Goal: Contribute content: Add original content to the website for others to see

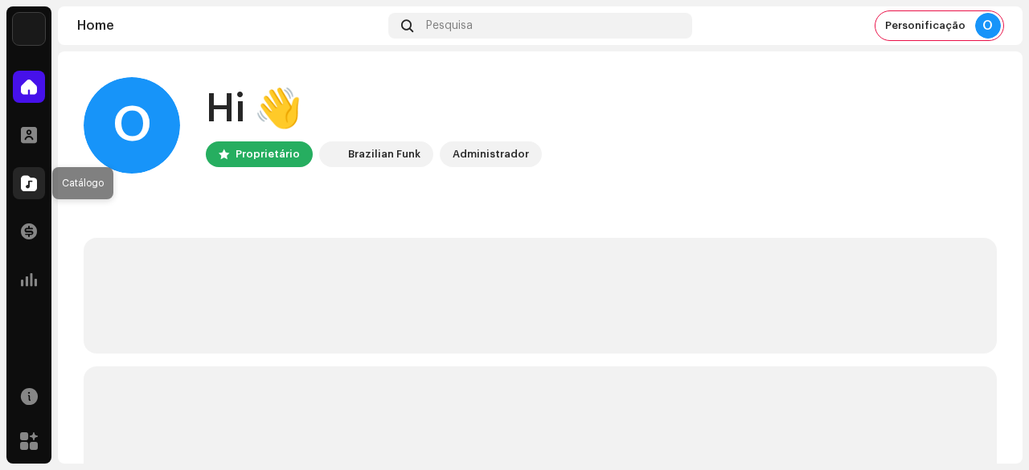
click at [25, 186] on span at bounding box center [29, 183] width 16 height 13
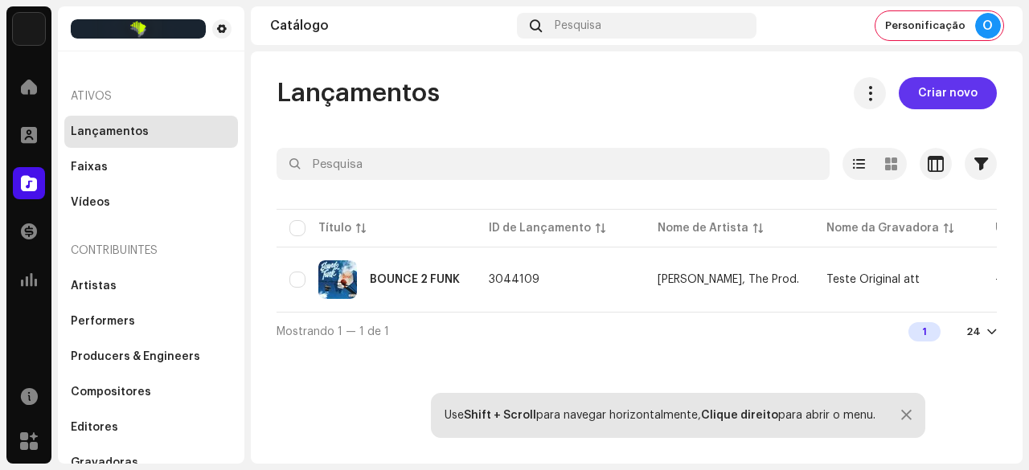
click at [941, 99] on span "Criar novo" at bounding box center [947, 93] width 59 height 32
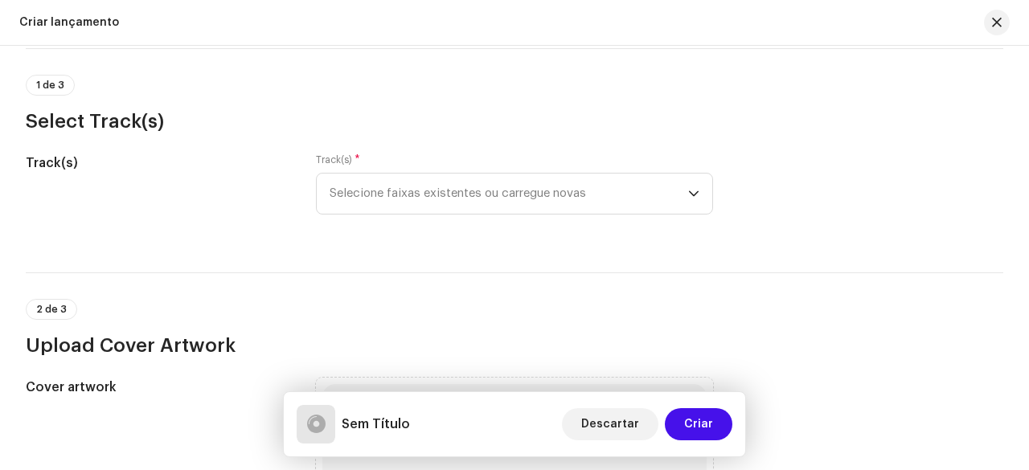
scroll to position [161, 0]
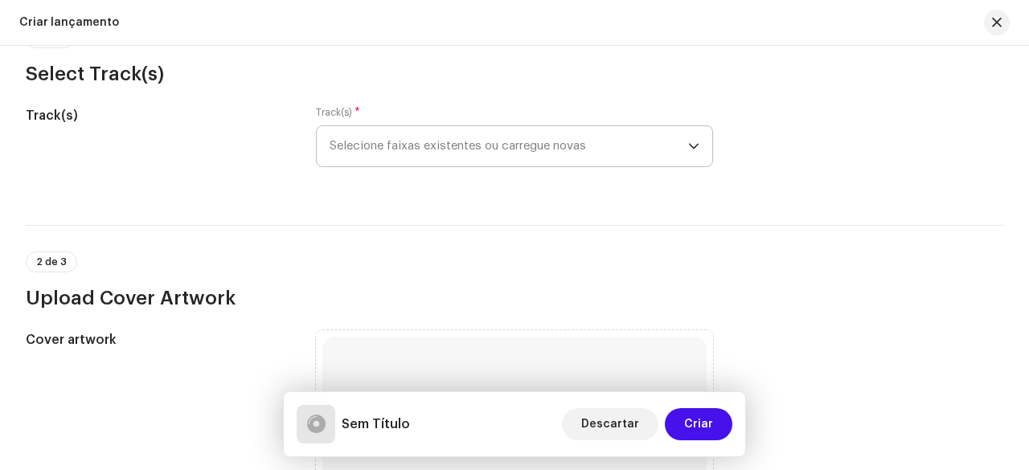
click at [410, 153] on span "Selecione faixas existentes ou carregue novas" at bounding box center [508, 146] width 358 height 40
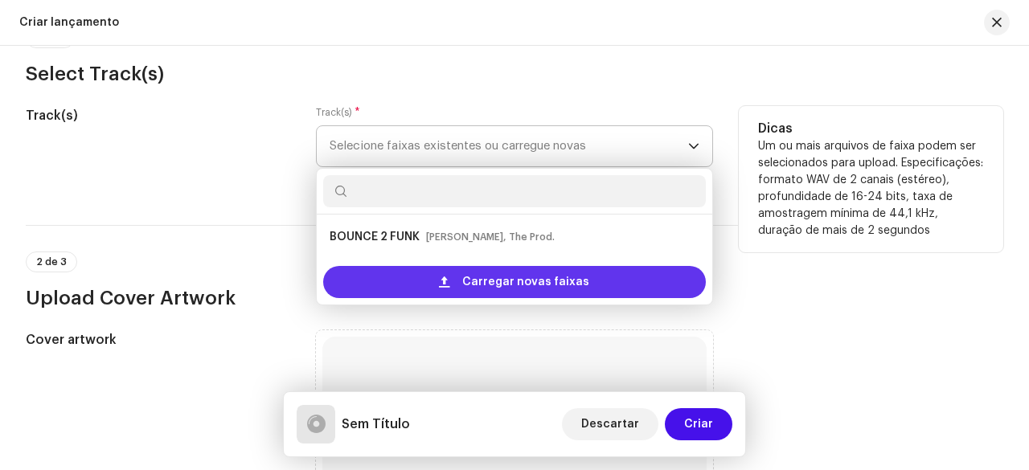
click at [408, 275] on div "Carregar novas faixas" at bounding box center [514, 282] width 383 height 32
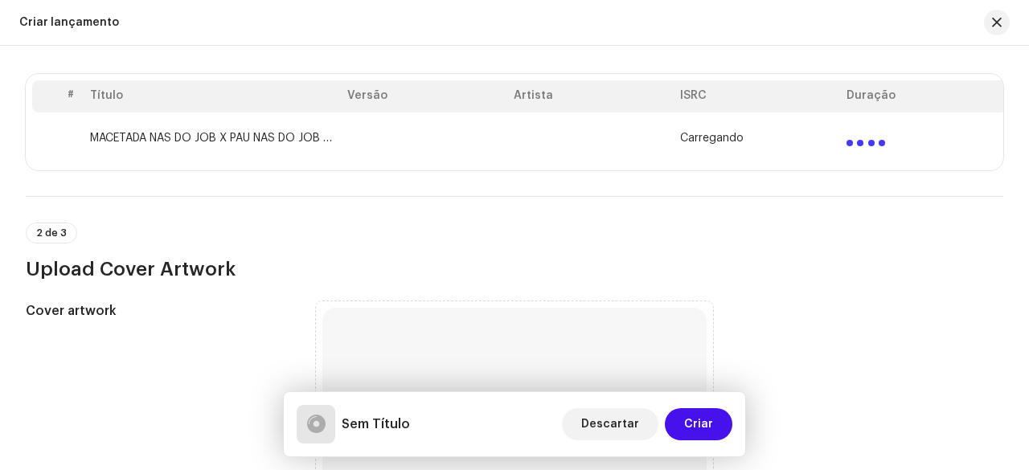
scroll to position [241, 0]
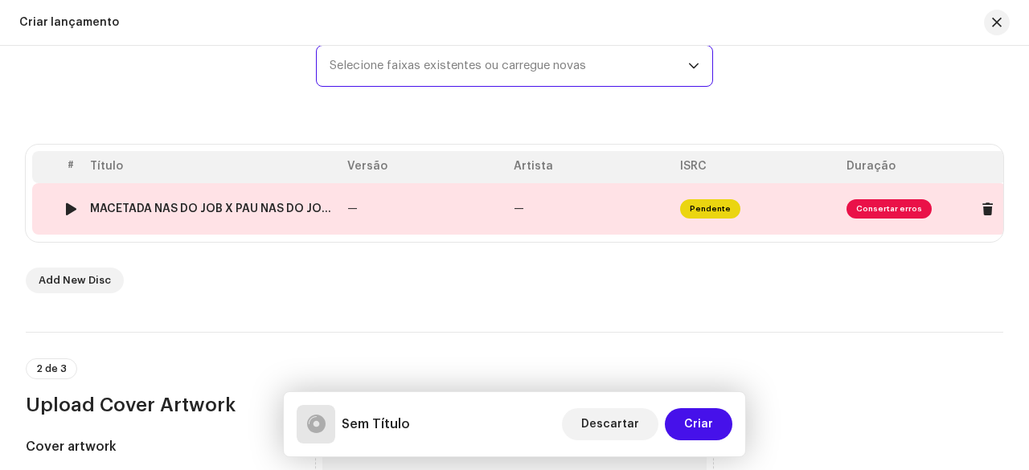
click at [354, 210] on span "—" at bounding box center [352, 208] width 10 height 11
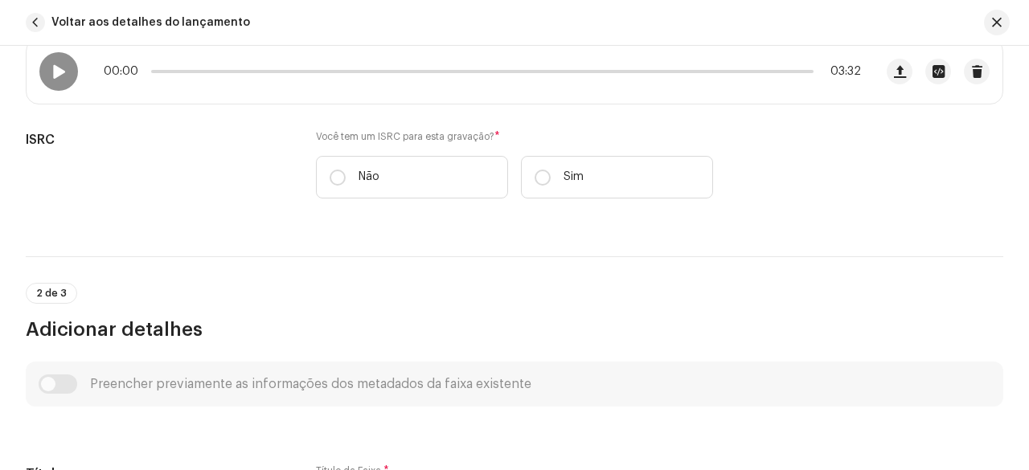
scroll to position [294, 0]
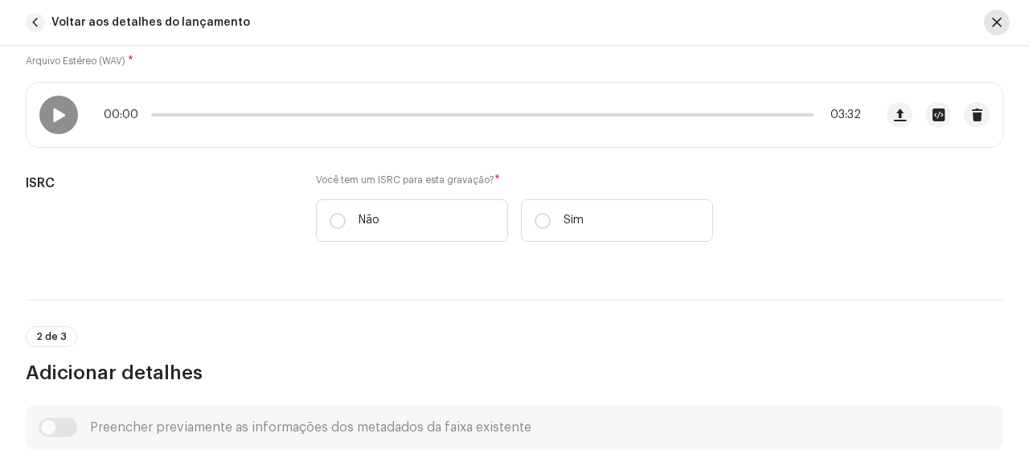
click at [989, 20] on button "button" at bounding box center [997, 23] width 26 height 26
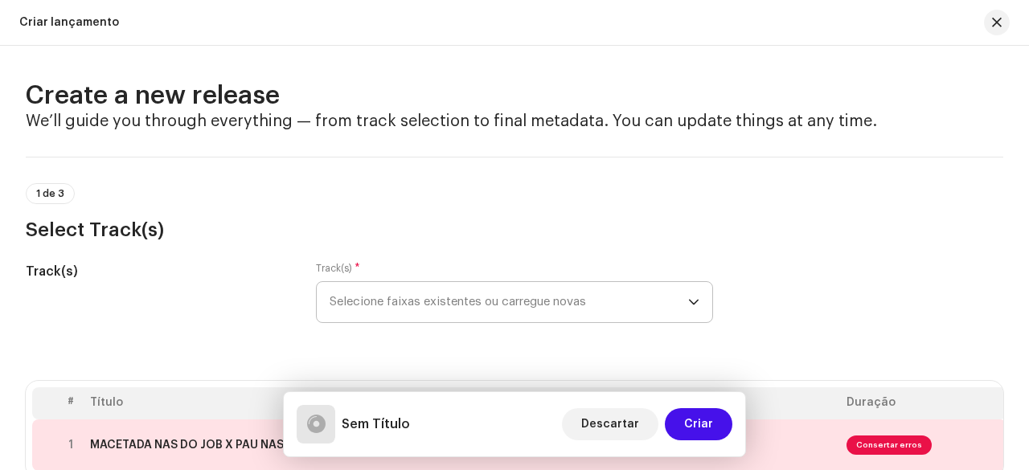
scroll to position [0, 0]
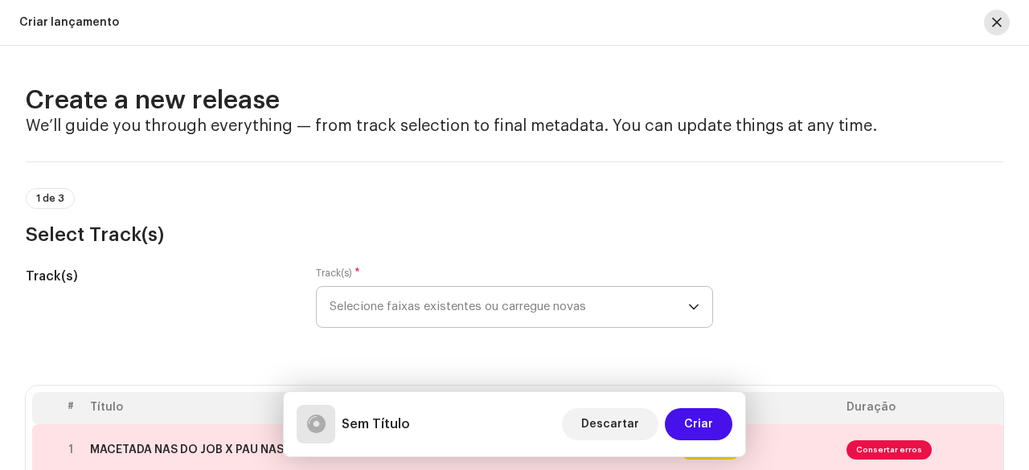
click at [1007, 25] on button "button" at bounding box center [997, 23] width 26 height 26
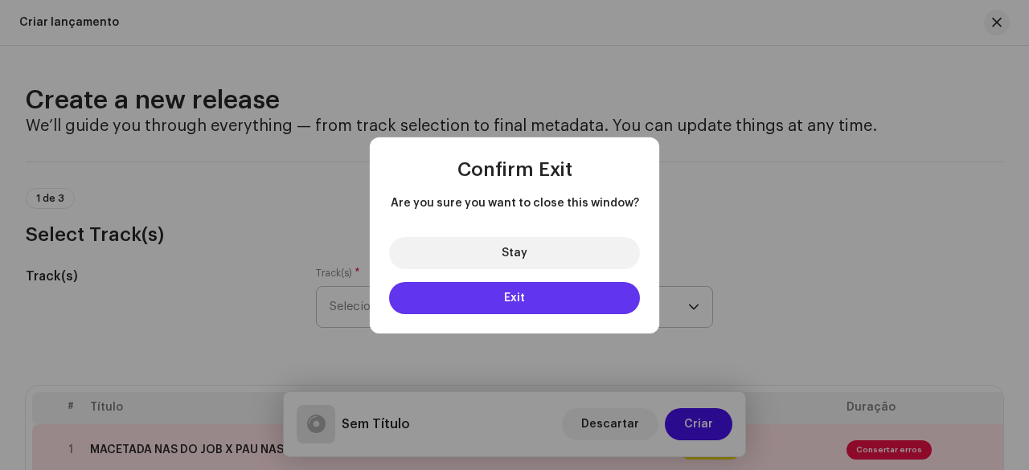
click at [499, 301] on button "Exit" at bounding box center [514, 298] width 251 height 32
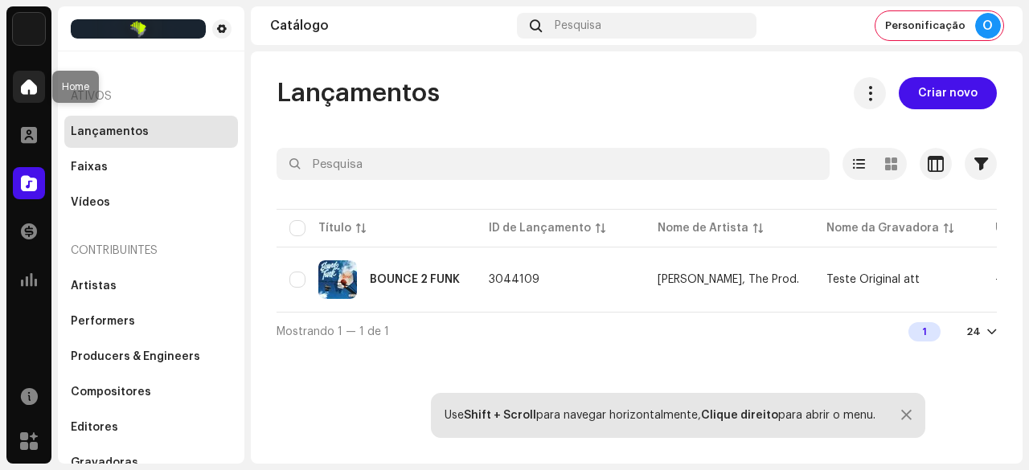
click at [22, 80] on span at bounding box center [29, 86] width 16 height 13
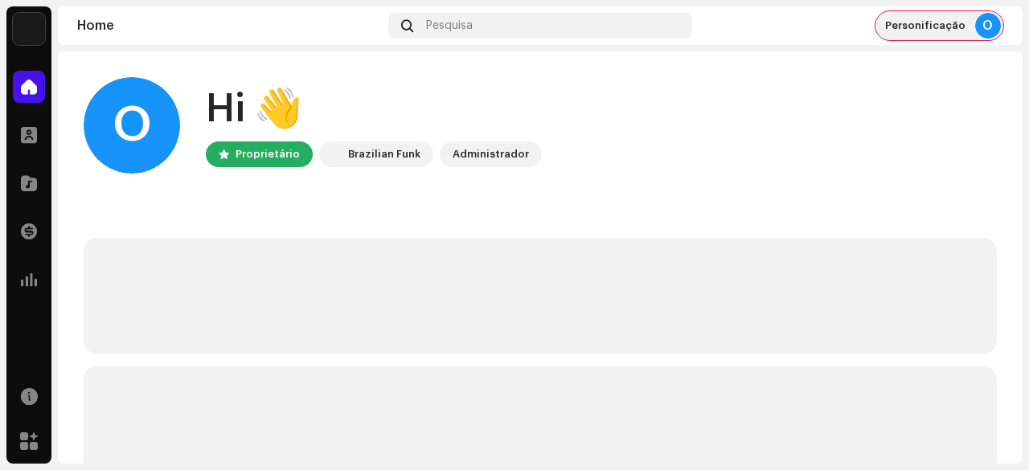
click at [971, 12] on div "Personificação O" at bounding box center [939, 25] width 128 height 29
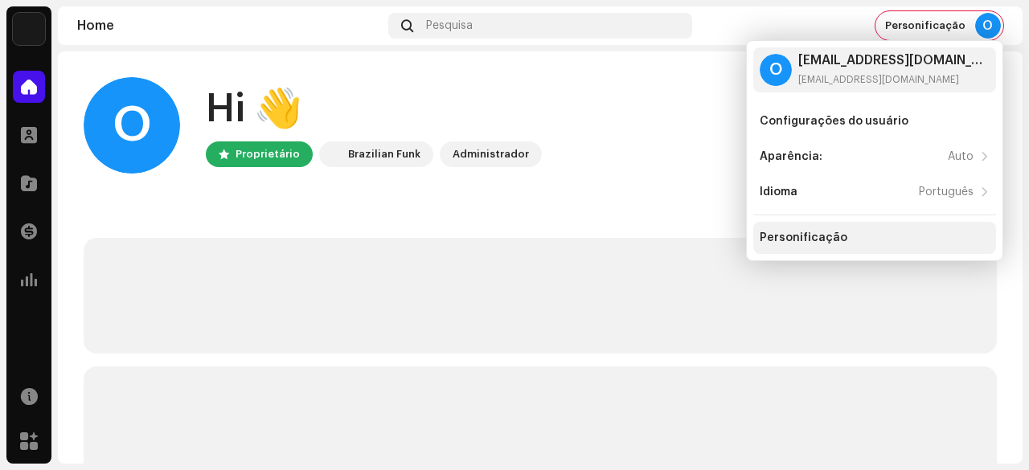
click at [801, 236] on div "Personificação" at bounding box center [803, 237] width 88 height 13
